Goal: Transaction & Acquisition: Download file/media

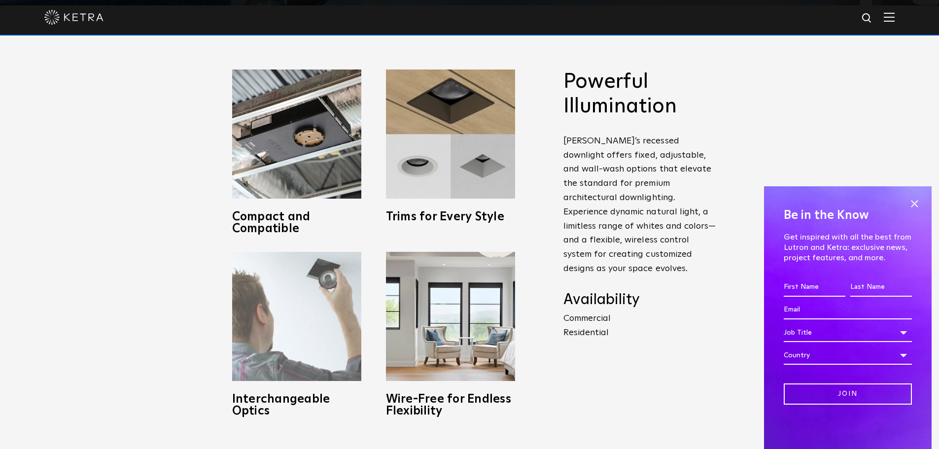
scroll to position [345, 0]
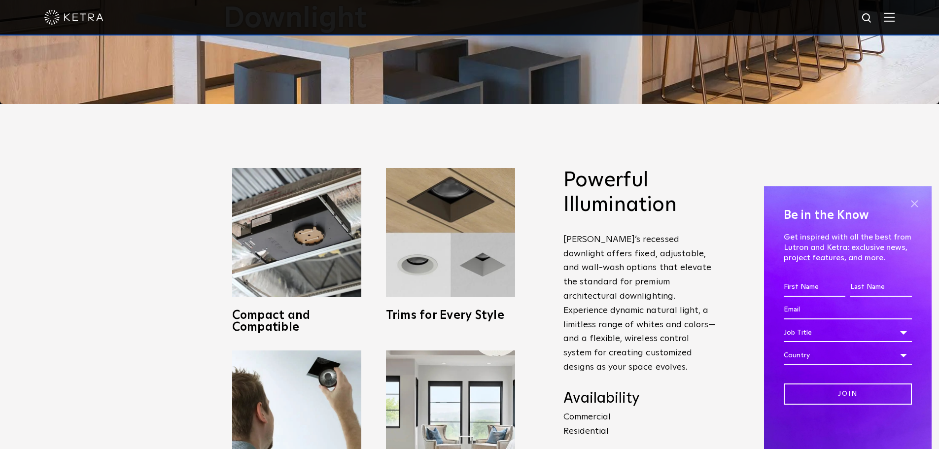
click at [911, 200] on span at bounding box center [914, 203] width 15 height 15
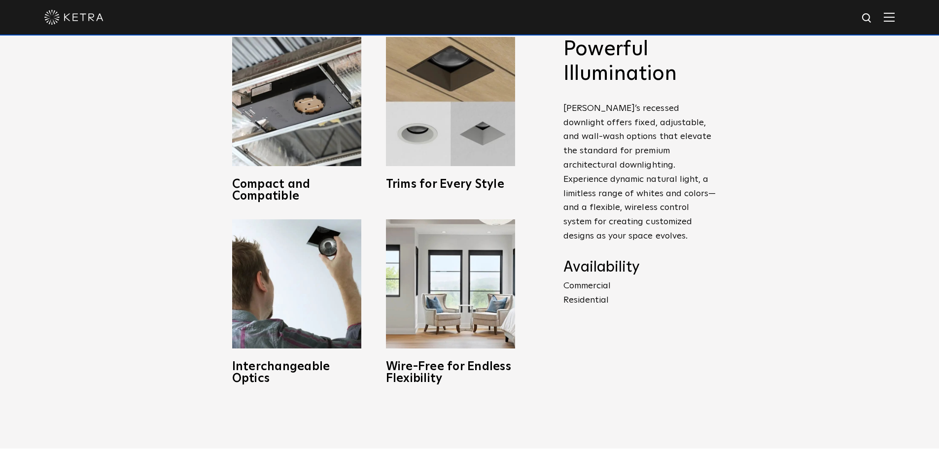
scroll to position [542, 0]
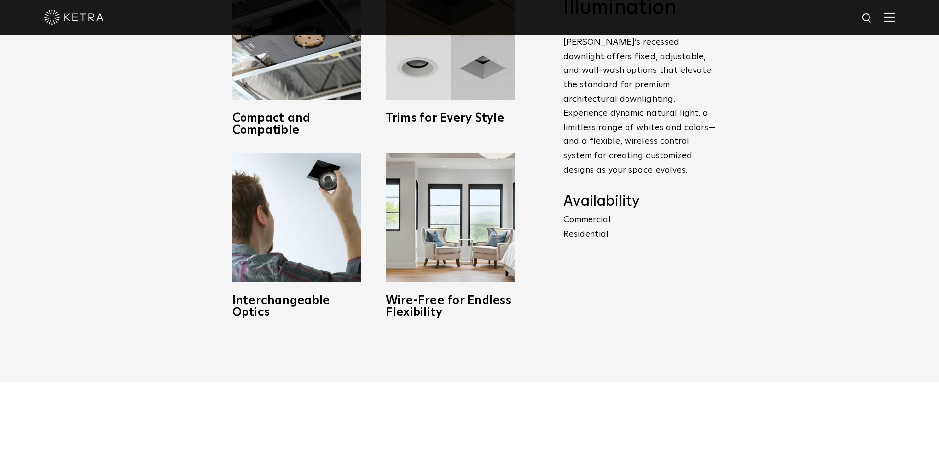
click at [587, 213] on p "Commercial Residential" at bounding box center [640, 227] width 153 height 29
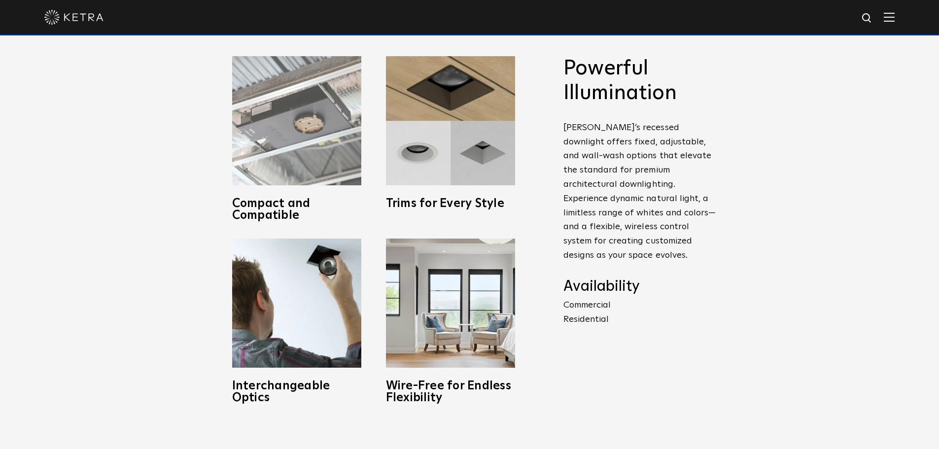
scroll to position [444, 0]
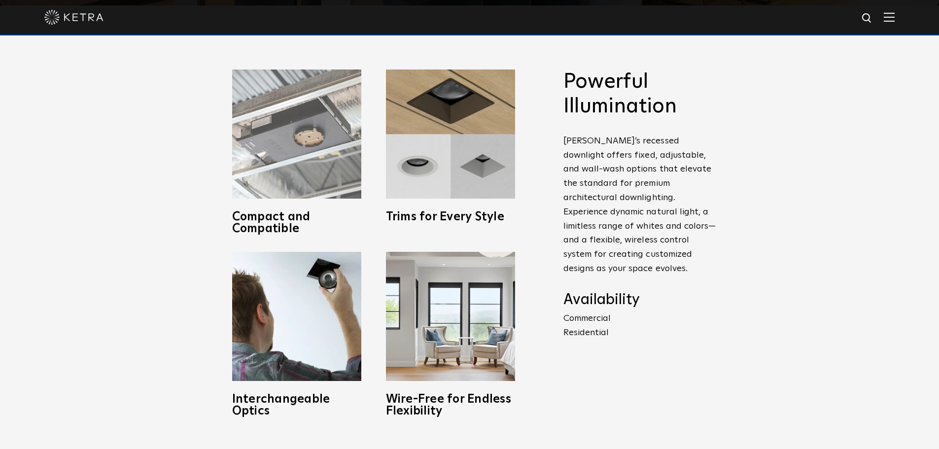
click at [297, 153] on img at bounding box center [296, 134] width 129 height 129
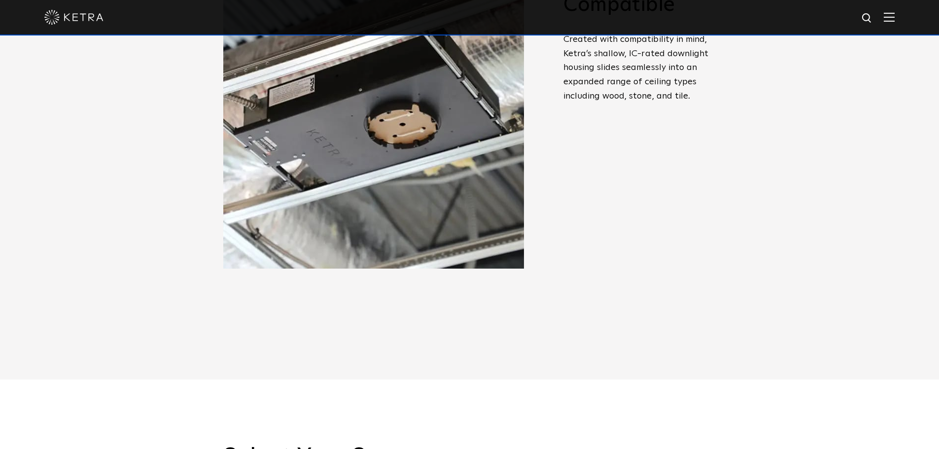
scroll to position [493, 0]
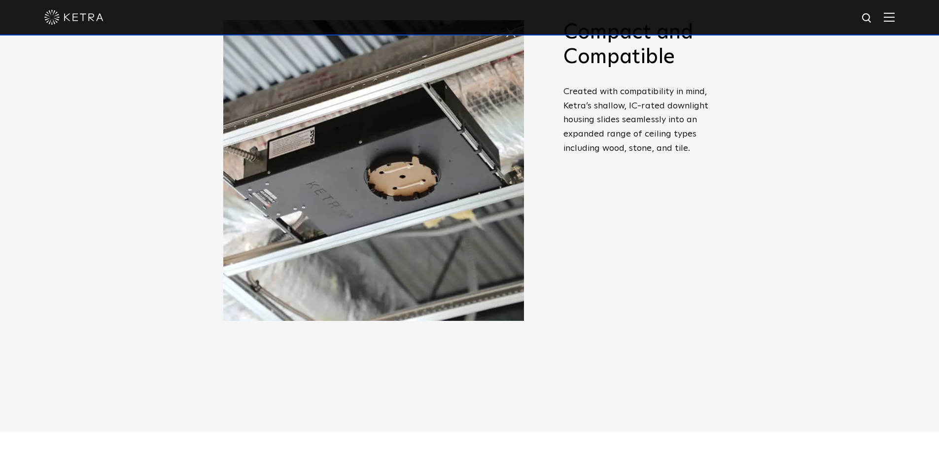
click at [294, 148] on img at bounding box center [373, 170] width 301 height 301
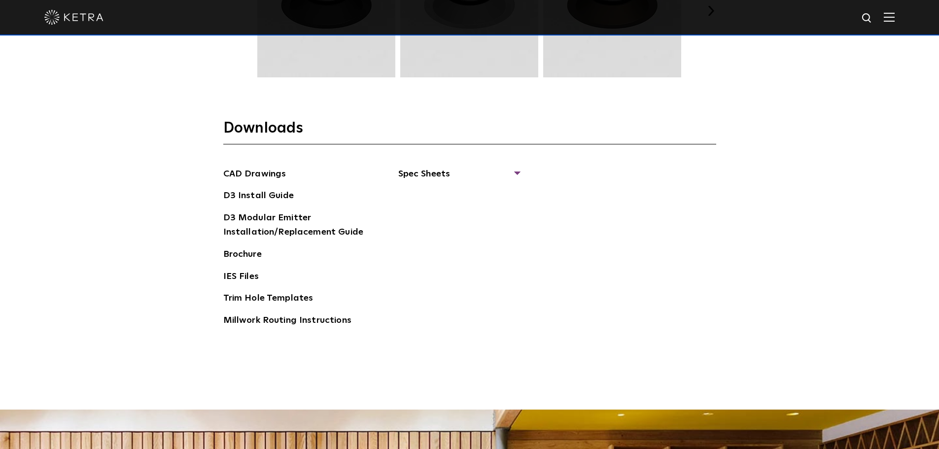
scroll to position [1578, 0]
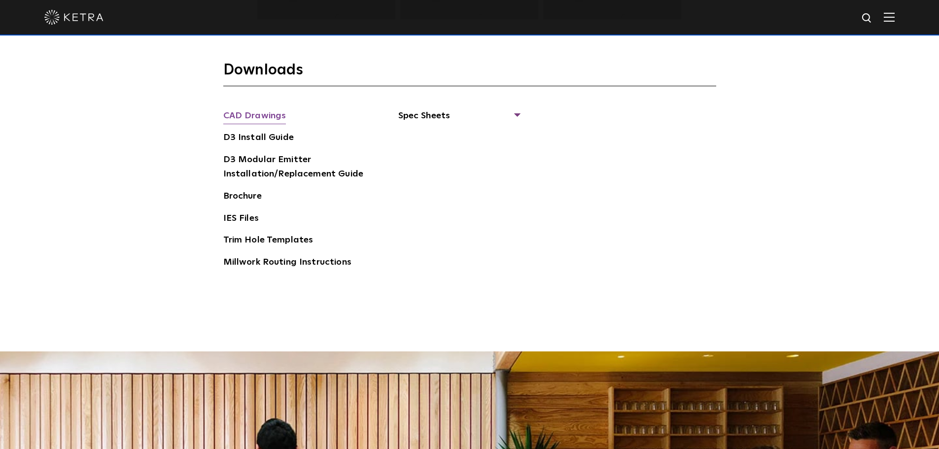
click at [267, 114] on link "CAD Drawings" at bounding box center [254, 117] width 63 height 16
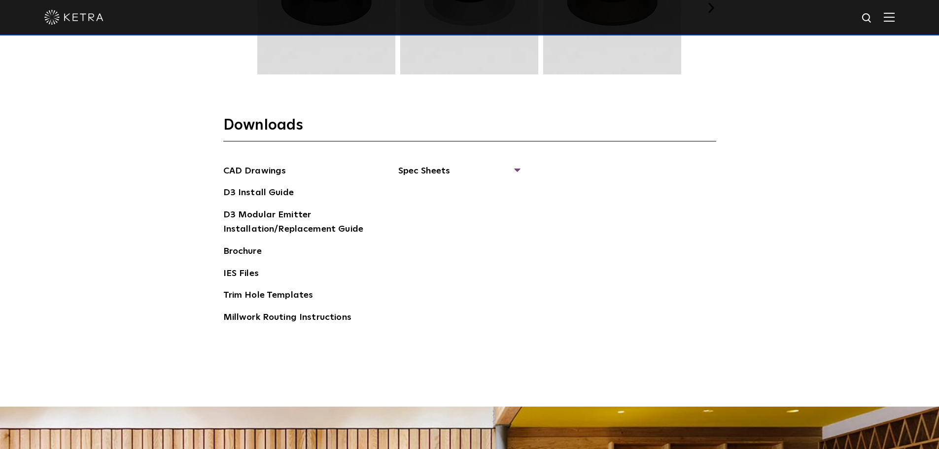
scroll to position [1522, 0]
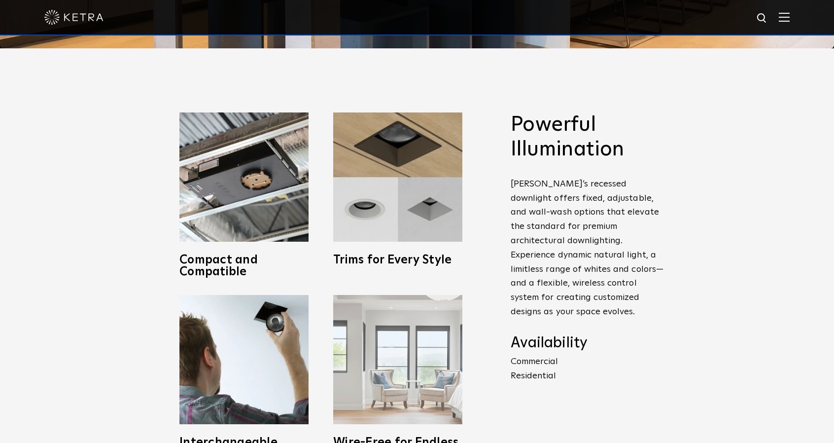
scroll to position [394, 0]
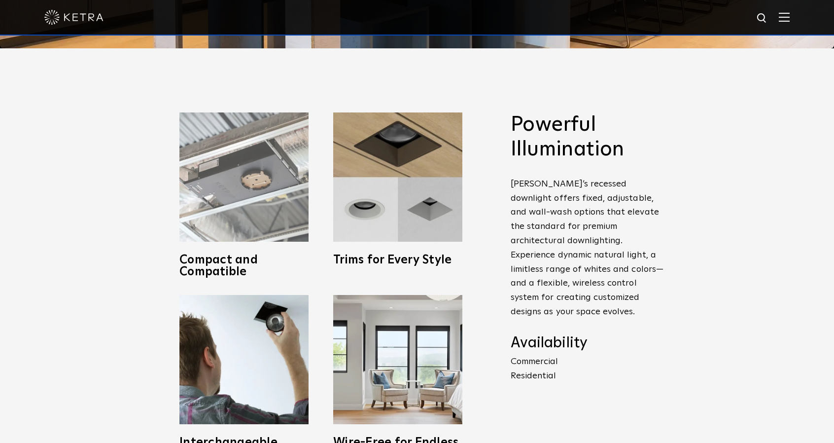
click at [288, 210] on img at bounding box center [243, 176] width 129 height 129
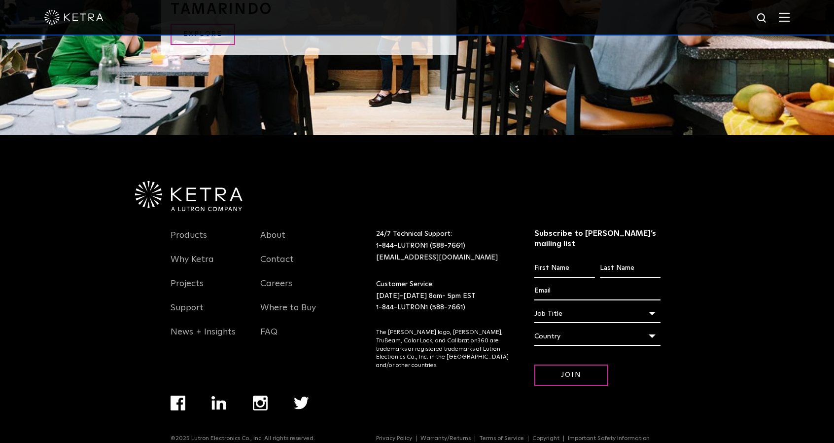
scroll to position [2111, 0]
